Goal: Task Accomplishment & Management: Manage account settings

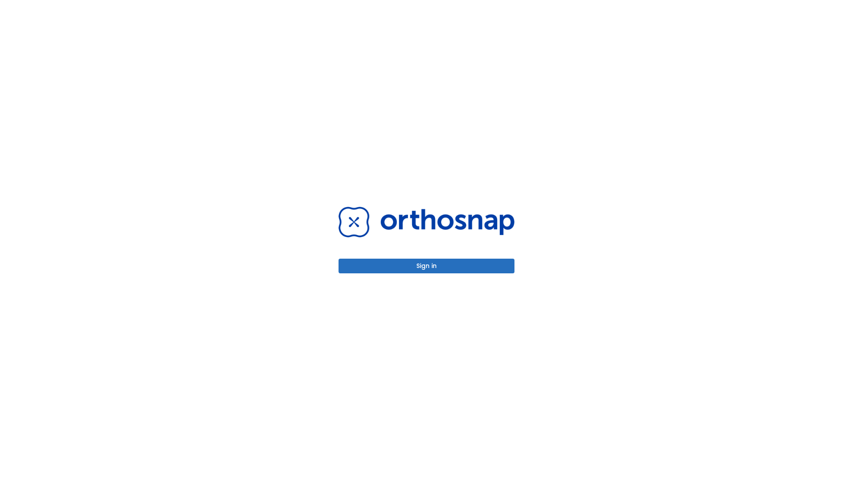
click at [426, 266] on button "Sign in" at bounding box center [426, 265] width 176 height 15
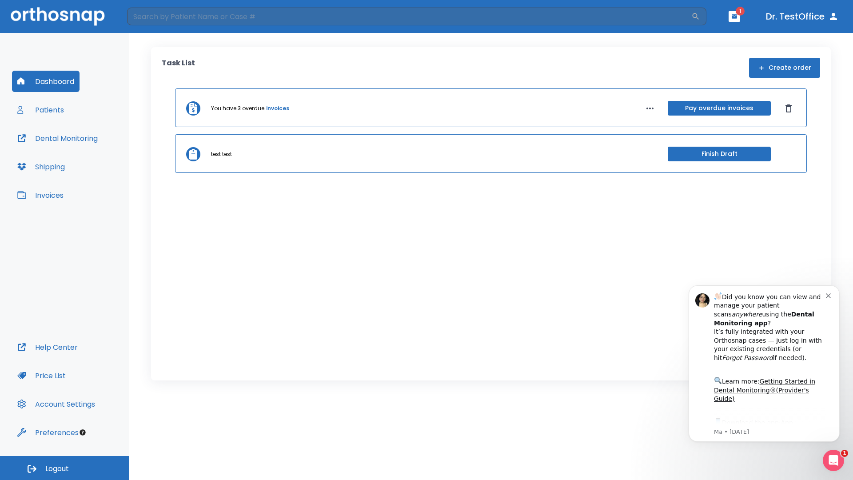
click at [64, 468] on span "Logout" at bounding box center [57, 469] width 24 height 10
